Goal: Find specific page/section: Find specific page/section

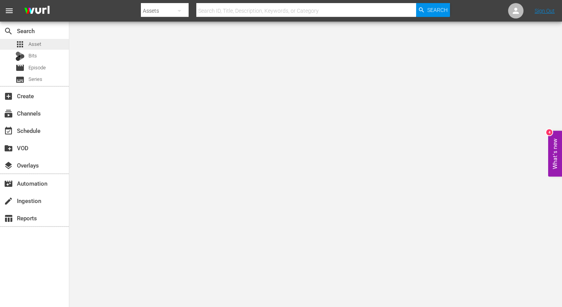
click at [35, 45] on span "Asset" at bounding box center [35, 44] width 13 height 8
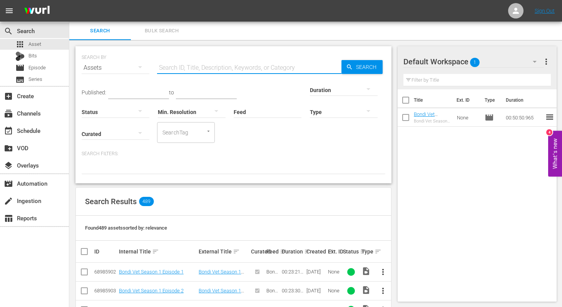
click at [198, 69] on input "text" at bounding box center [249, 68] width 184 height 18
type input "paramedics"
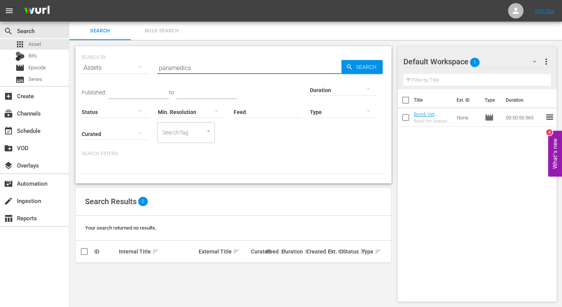
drag, startPoint x: 203, startPoint y: 69, endPoint x: 152, endPoint y: 68, distance: 51.2
click at [152, 68] on div "SEARCH BY Search By Assets Search ID, Title, Description, Keywords, or Category…" at bounding box center [234, 63] width 304 height 28
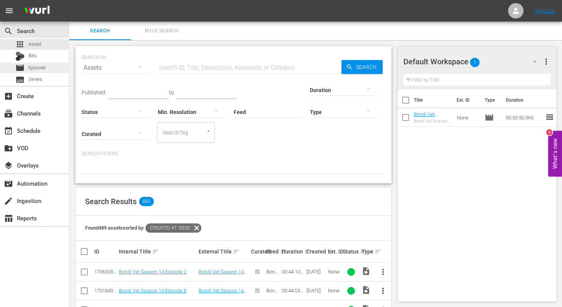
click at [33, 69] on span "Episode" at bounding box center [37, 68] width 17 height 8
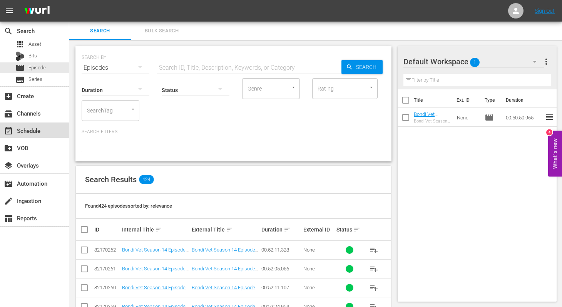
click at [17, 131] on div "event_available Schedule" at bounding box center [21, 129] width 43 height 7
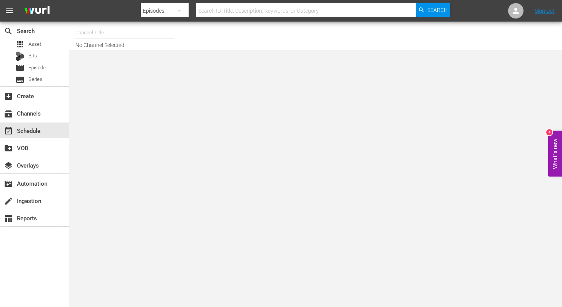
click at [117, 32] on input "text" at bounding box center [124, 32] width 99 height 18
